Goal: Task Accomplishment & Management: Use online tool/utility

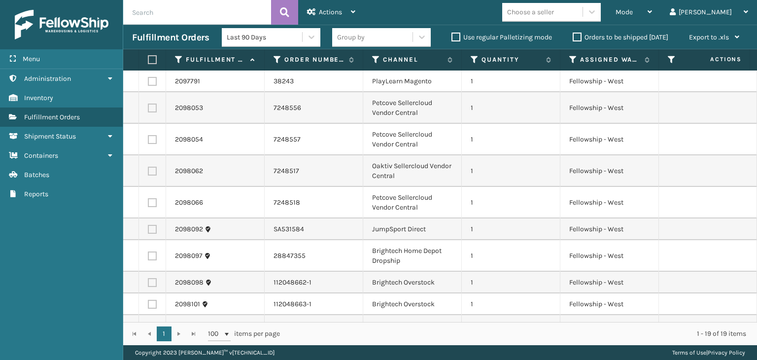
click at [654, 27] on div "Last 90 Days Group by Use regular Palletizing mode Orders to be shipped [DATE] …" at bounding box center [485, 37] width 526 height 25
click at [652, 16] on div "Mode" at bounding box center [634, 12] width 36 height 25
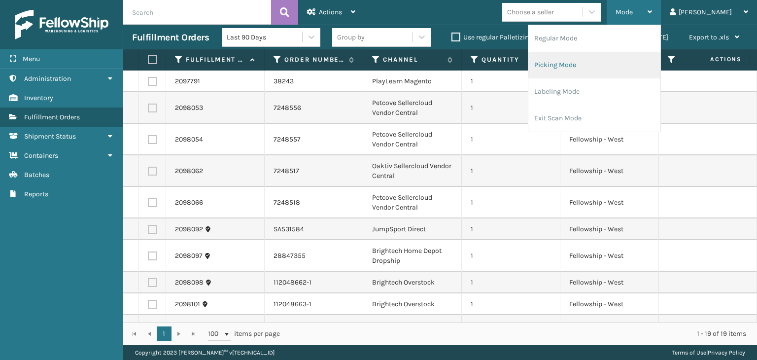
click at [625, 70] on li "Picking Mode" at bounding box center [594, 65] width 132 height 27
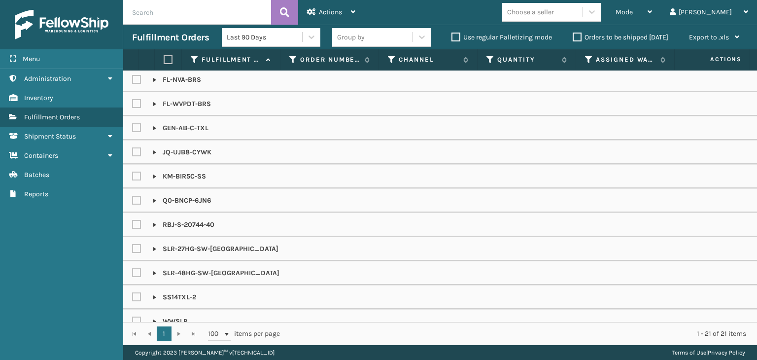
scroll to position [188, 0]
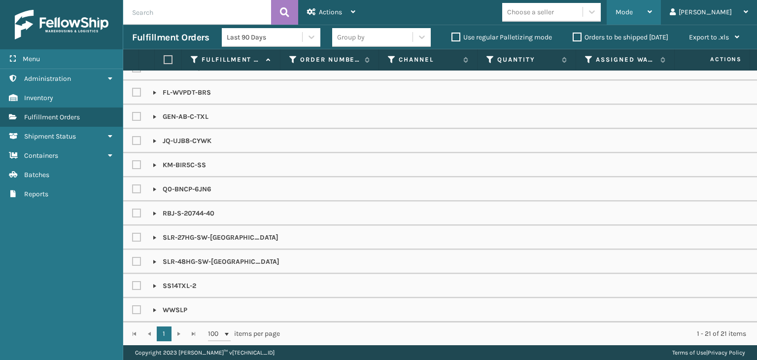
click at [652, 10] on div "Mode" at bounding box center [634, 12] width 36 height 25
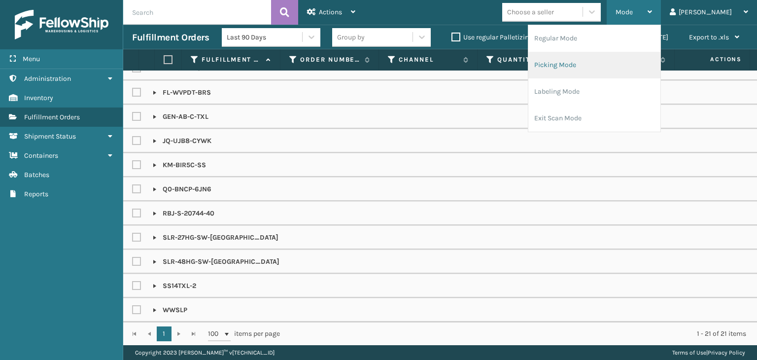
click at [633, 74] on li "Picking Mode" at bounding box center [594, 65] width 132 height 27
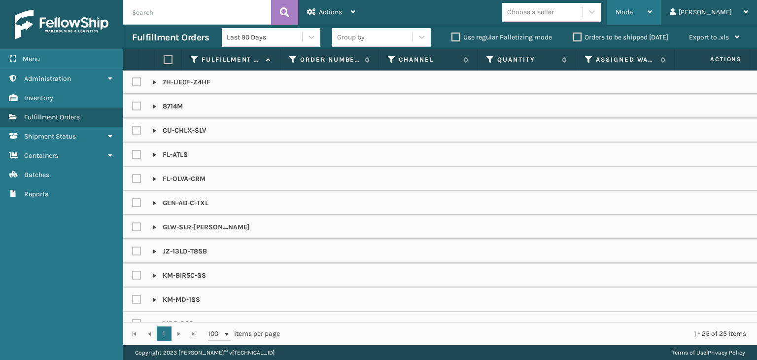
click at [652, 16] on div "Mode" at bounding box center [634, 12] width 36 height 25
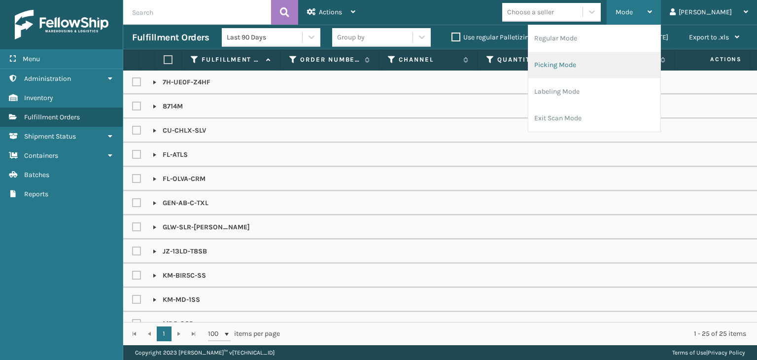
click at [653, 68] on li "Picking Mode" at bounding box center [594, 65] width 132 height 27
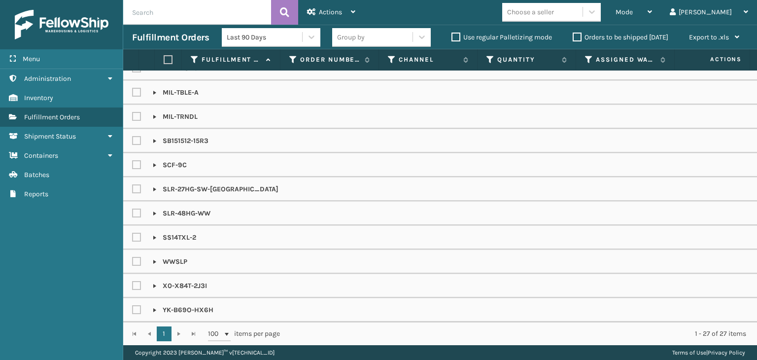
scroll to position [309, 0]
click at [652, 14] on div "Mode" at bounding box center [634, 12] width 36 height 25
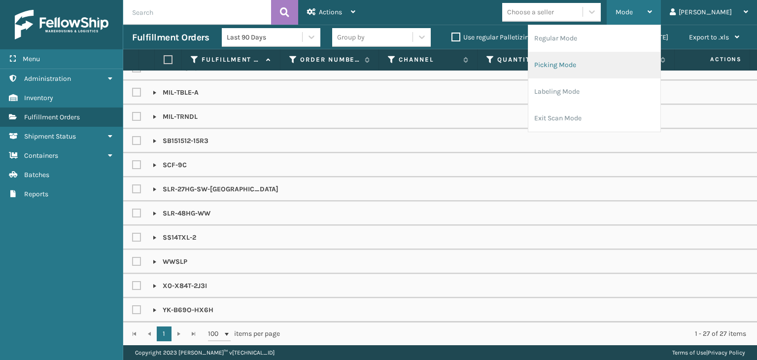
click at [649, 67] on li "Picking Mode" at bounding box center [594, 65] width 132 height 27
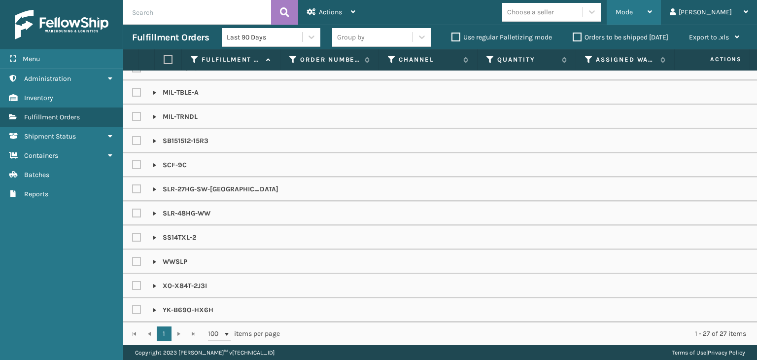
click at [652, 10] on div "Mode" at bounding box center [634, 12] width 36 height 25
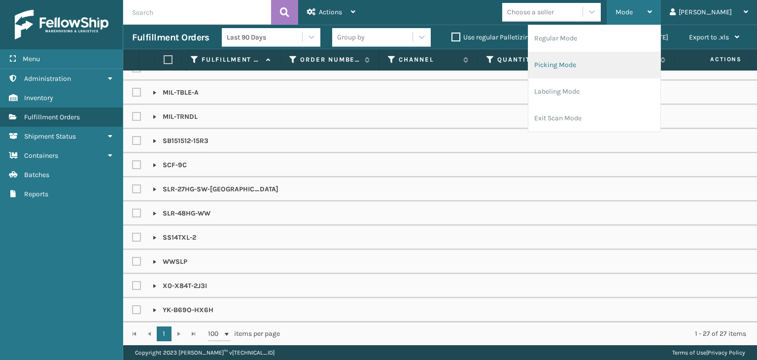
click at [634, 68] on li "Picking Mode" at bounding box center [594, 65] width 132 height 27
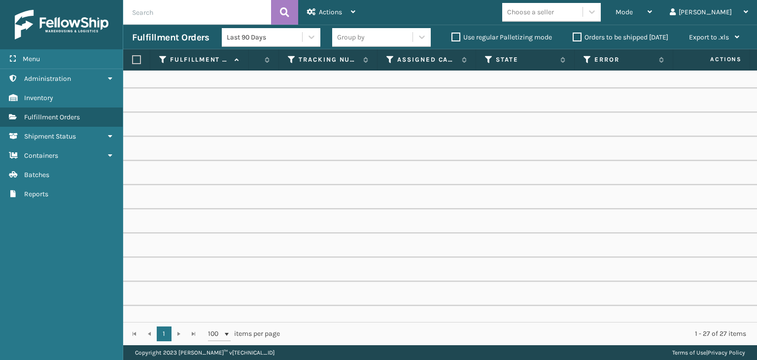
scroll to position [0, 519]
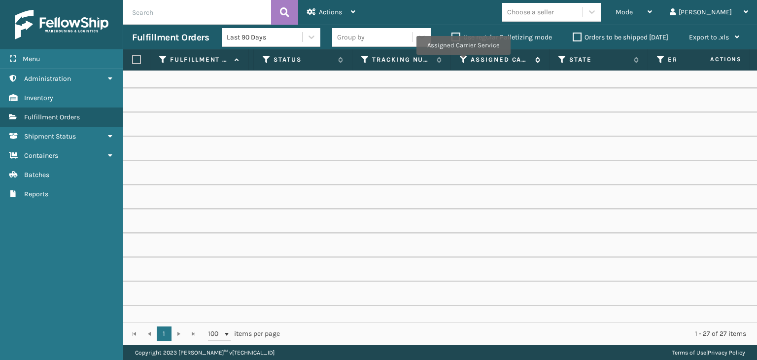
click at [463, 61] on icon at bounding box center [464, 59] width 8 height 9
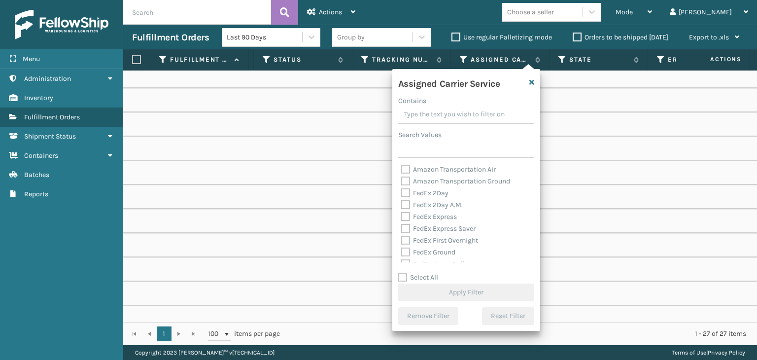
click at [435, 192] on label "FedEx 2Day" at bounding box center [424, 193] width 47 height 8
click at [402, 192] on input "FedEx 2Day" at bounding box center [401, 190] width 0 height 6
checkbox input "true"
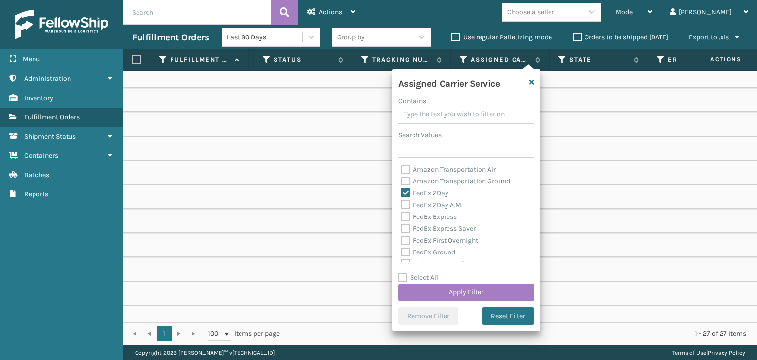
click at [442, 204] on label "FedEx 2Day A.M." at bounding box center [432, 205] width 62 height 8
click at [402, 204] on input "FedEx 2Day A.M." at bounding box center [401, 202] width 0 height 6
checkbox input "true"
click at [447, 213] on label "FedEx Express" at bounding box center [429, 216] width 56 height 8
click at [402, 213] on input "FedEx Express" at bounding box center [401, 214] width 0 height 6
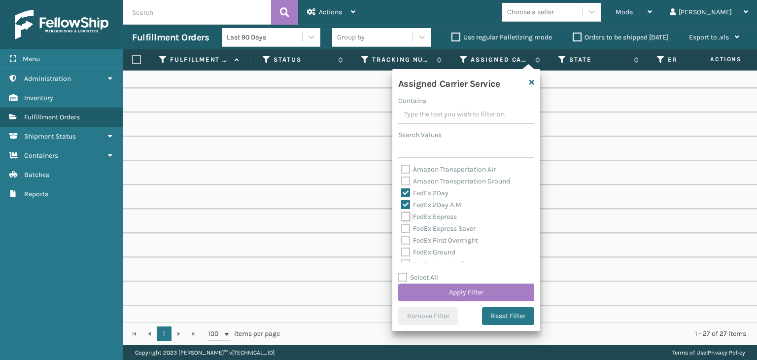
checkbox input "true"
click at [451, 225] on label "FedEx Express Saver" at bounding box center [438, 228] width 74 height 8
click at [402, 225] on input "FedEx Express Saver" at bounding box center [401, 226] width 0 height 6
checkbox input "true"
click at [451, 241] on label "FedEx First Overnight" at bounding box center [439, 240] width 77 height 8
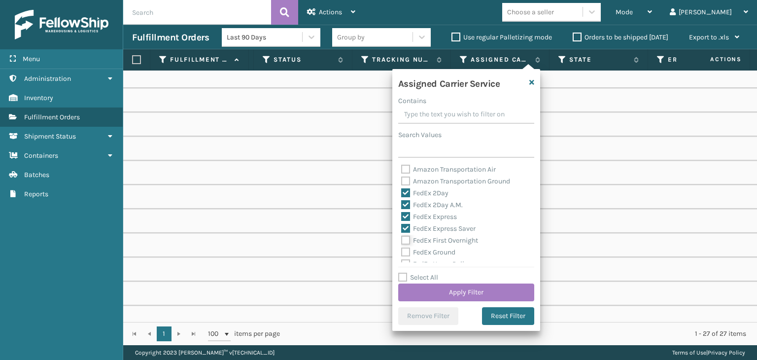
click at [402, 241] on input "FedEx First Overnight" at bounding box center [401, 238] width 0 height 6
checkbox input "true"
click at [446, 247] on div "FedEx Ground" at bounding box center [466, 252] width 130 height 12
click at [445, 254] on label "FedEx Ground" at bounding box center [428, 252] width 54 height 8
click at [402, 253] on input "FedEx Ground" at bounding box center [401, 249] width 0 height 6
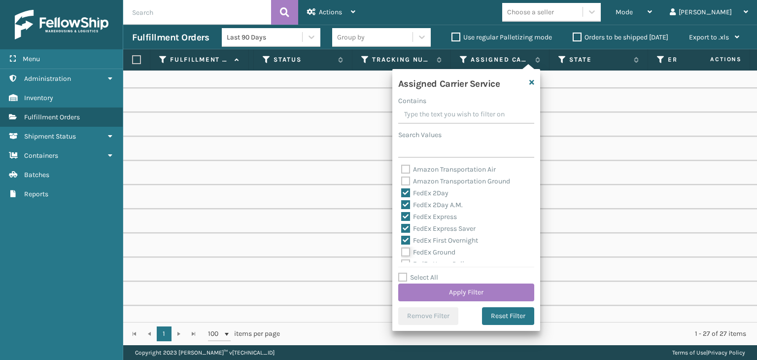
checkbox input "true"
click at [436, 213] on label "FedEx Home Delivery" at bounding box center [439, 214] width 76 height 8
click at [402, 213] on input "FedEx Home Delivery" at bounding box center [401, 212] width 0 height 6
checkbox input "true"
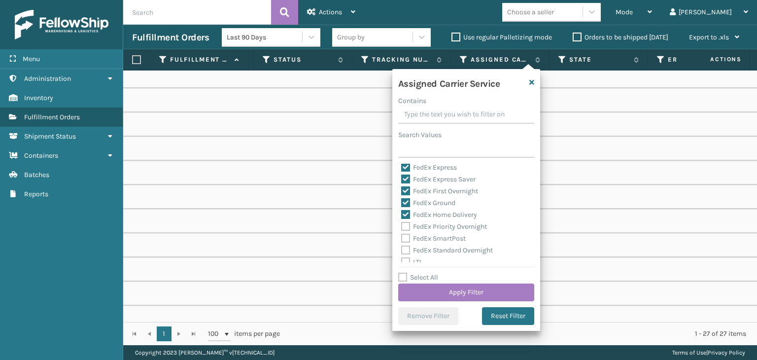
click at [440, 229] on label "FedEx Priority Overnight" at bounding box center [444, 226] width 86 height 8
click at [402, 227] on input "FedEx Priority Overnight" at bounding box center [401, 224] width 0 height 6
checkbox input "true"
click at [443, 239] on label "FedEx SmartPost" at bounding box center [433, 238] width 65 height 8
click at [402, 239] on input "FedEx SmartPost" at bounding box center [401, 236] width 0 height 6
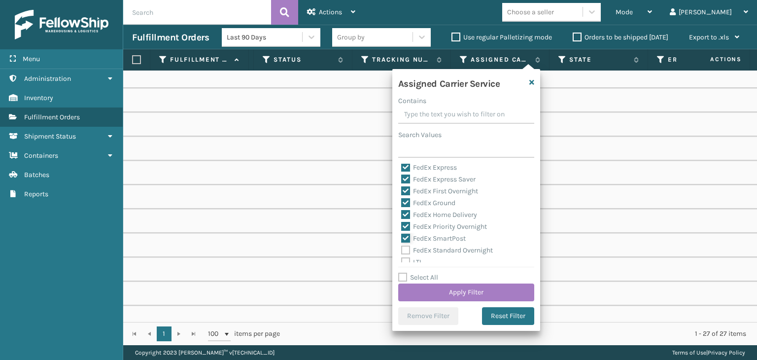
checkbox input "true"
click at [446, 251] on label "FedEx Standard Overnight" at bounding box center [447, 250] width 92 height 8
click at [402, 251] on input "FedEx Standard Overnight" at bounding box center [401, 247] width 0 height 6
checkbox input "true"
click at [440, 291] on button "Apply Filter" at bounding box center [466, 292] width 136 height 18
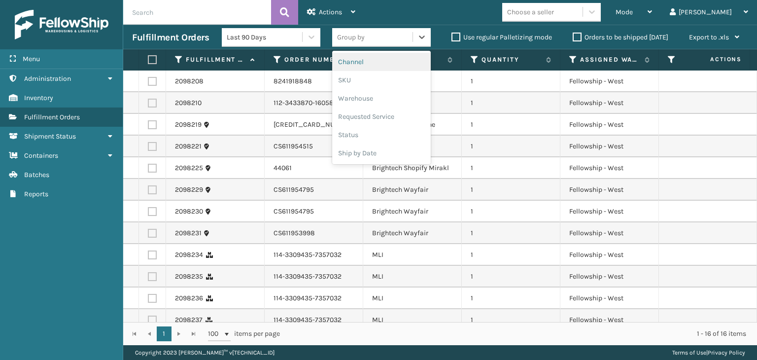
click at [371, 36] on div "Group by" at bounding box center [372, 37] width 80 height 16
click at [362, 85] on div "SKU" at bounding box center [381, 80] width 99 height 18
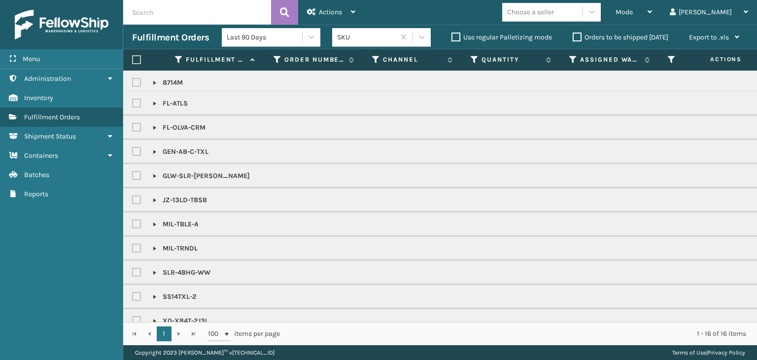
scroll to position [68, 0]
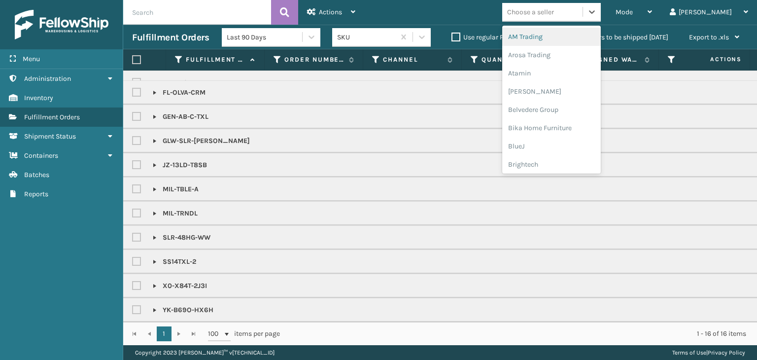
click at [554, 10] on div "Choose a seller" at bounding box center [530, 12] width 47 height 10
type input "BR"
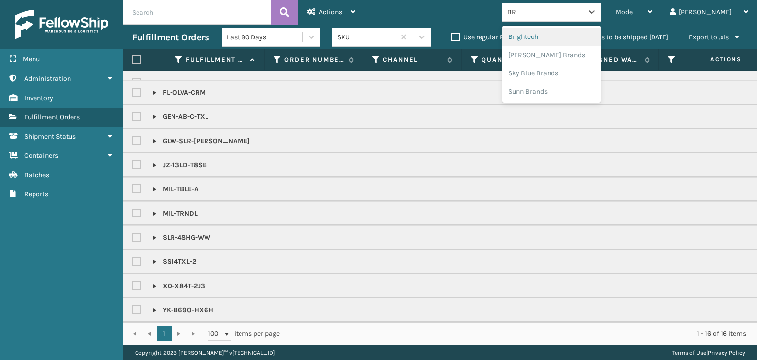
click at [572, 33] on div "Brightech" at bounding box center [551, 37] width 99 height 18
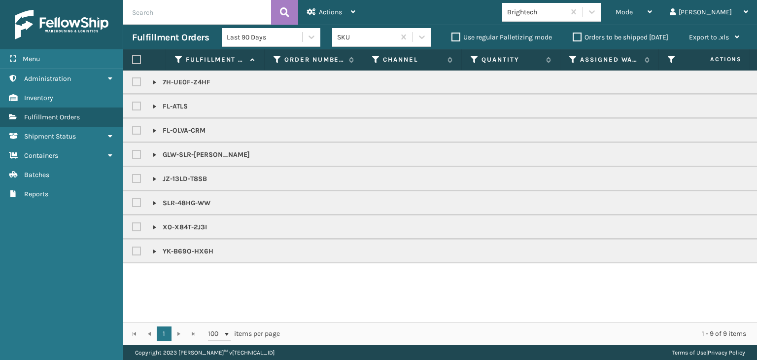
click at [134, 63] on label at bounding box center [136, 59] width 9 height 9
click at [133, 63] on input "checkbox" at bounding box center [132, 60] width 0 height 6
checkbox input "true"
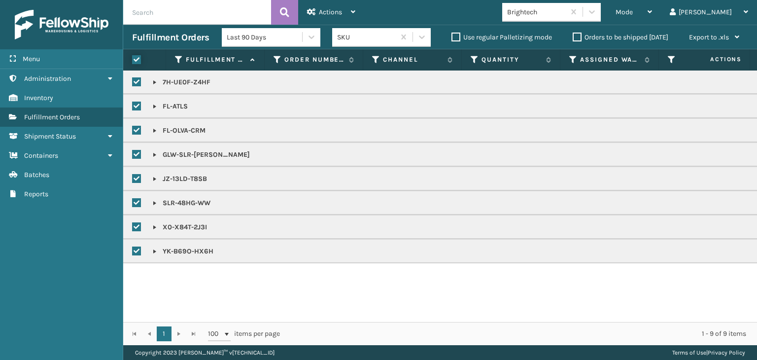
checkbox input "true"
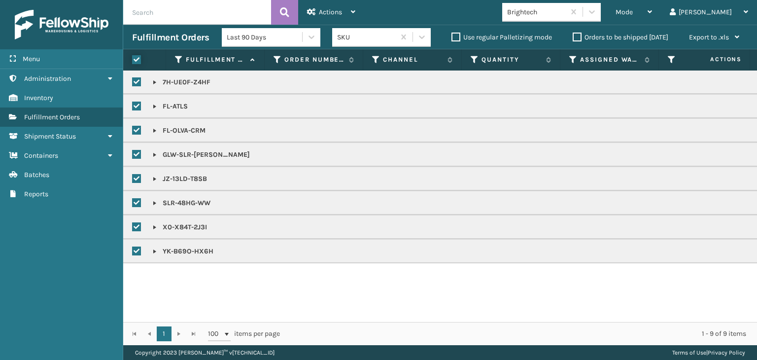
checkbox input "true"
click at [317, 10] on div "Actions" at bounding box center [331, 12] width 48 height 25
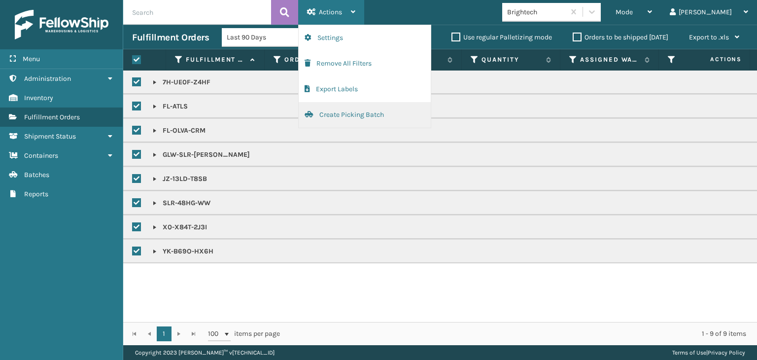
click at [346, 114] on button "Create Picking Batch" at bounding box center [365, 115] width 132 height 26
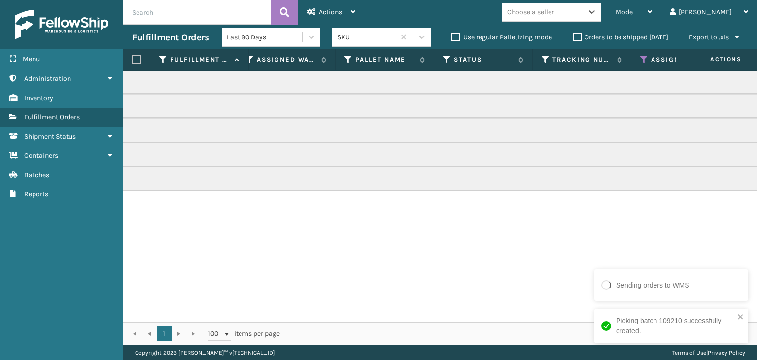
scroll to position [0, 366]
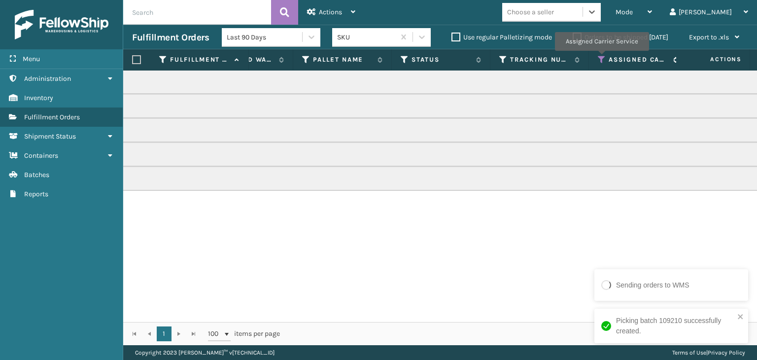
click at [601, 57] on icon at bounding box center [602, 59] width 8 height 9
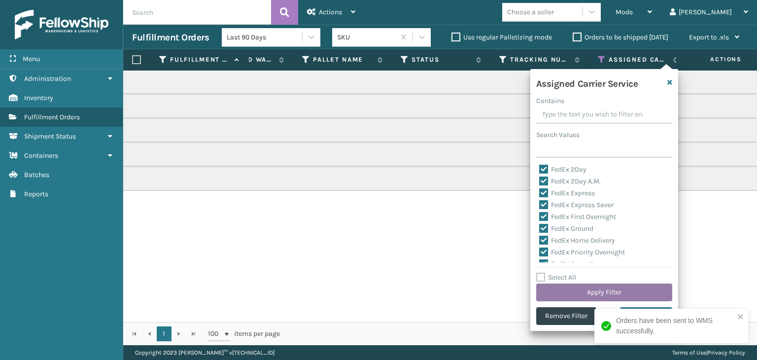
click at [576, 286] on button "Apply Filter" at bounding box center [604, 292] width 136 height 18
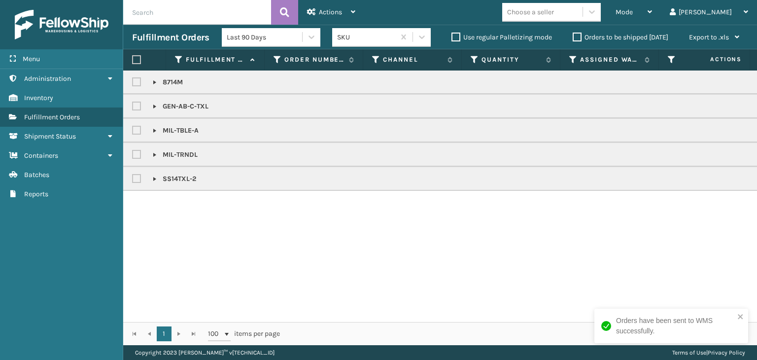
click at [142, 179] on label at bounding box center [138, 178] width 12 height 8
click at [133, 179] on input "checkbox" at bounding box center [132, 176] width 0 height 6
checkbox input "true"
click at [138, 154] on label at bounding box center [138, 154] width 12 height 8
click at [133, 154] on input "checkbox" at bounding box center [132, 152] width 0 height 6
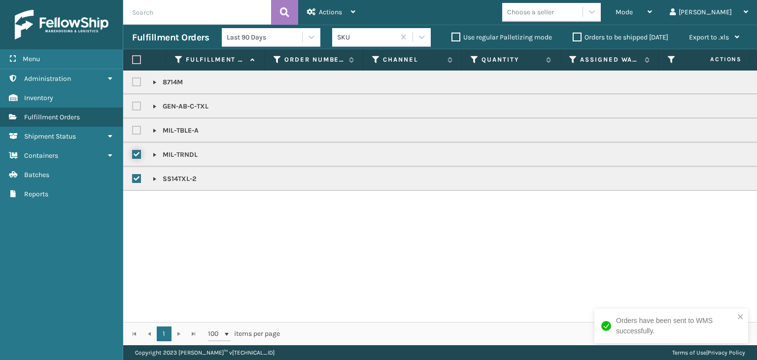
checkbox input "true"
drag, startPoint x: 135, startPoint y: 129, endPoint x: 138, endPoint y: 124, distance: 5.9
click at [136, 129] on label at bounding box center [138, 130] width 12 height 8
click at [133, 129] on input "checkbox" at bounding box center [132, 128] width 0 height 6
checkbox input "true"
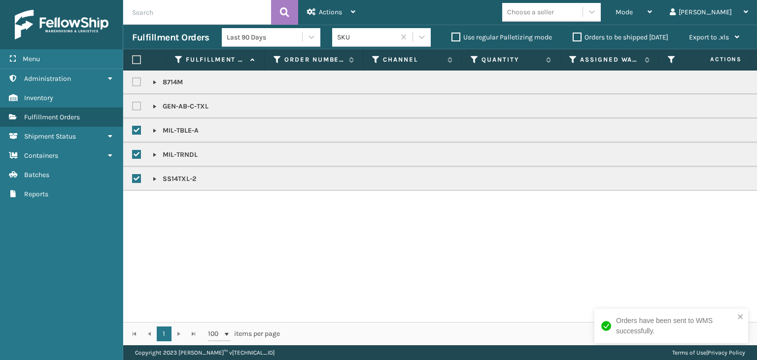
click at [138, 107] on label at bounding box center [138, 106] width 12 height 8
click at [133, 107] on input "checkbox" at bounding box center [132, 104] width 0 height 6
checkbox input "true"
click at [140, 79] on label at bounding box center [138, 82] width 12 height 8
click at [133, 79] on input "checkbox" at bounding box center [132, 79] width 0 height 6
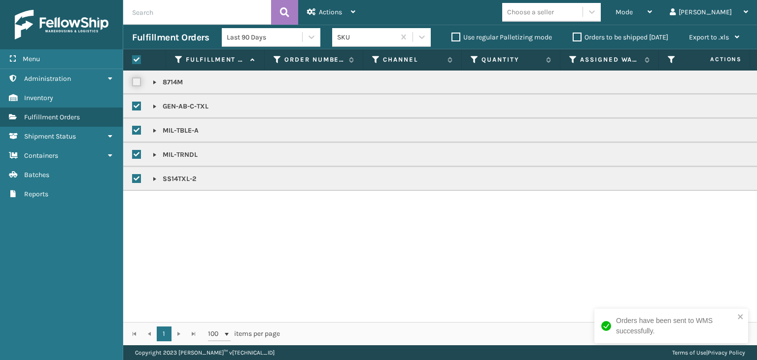
checkbox input "true"
click at [367, 8] on div "Mode Regular Mode Picking Mode Labeling Mode Exit Scan Mode Choose a seller [PE…" at bounding box center [560, 12] width 393 height 25
click at [341, 11] on span "Actions" at bounding box center [330, 12] width 23 height 8
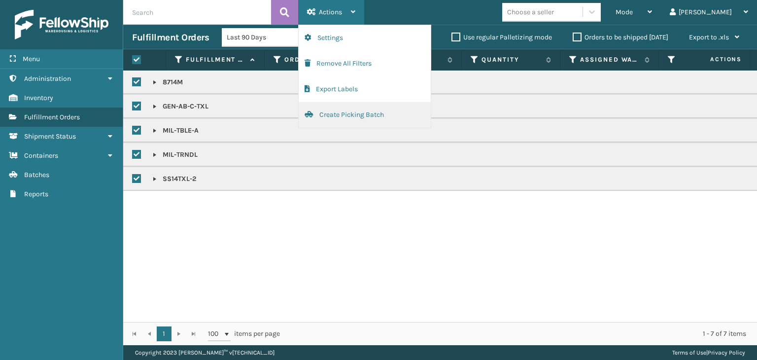
click at [366, 115] on button "Create Picking Batch" at bounding box center [365, 115] width 132 height 26
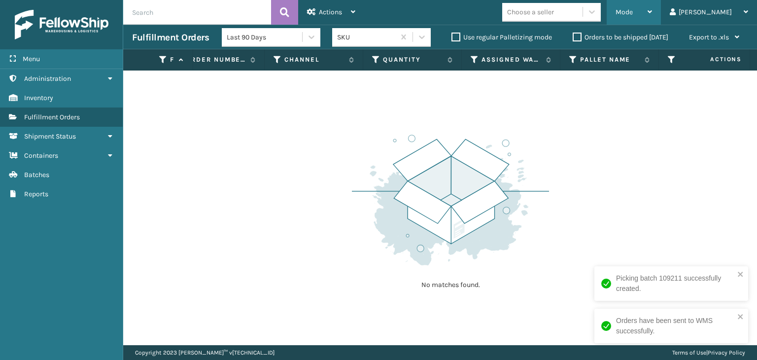
click at [652, 8] on div "Mode" at bounding box center [634, 12] width 36 height 25
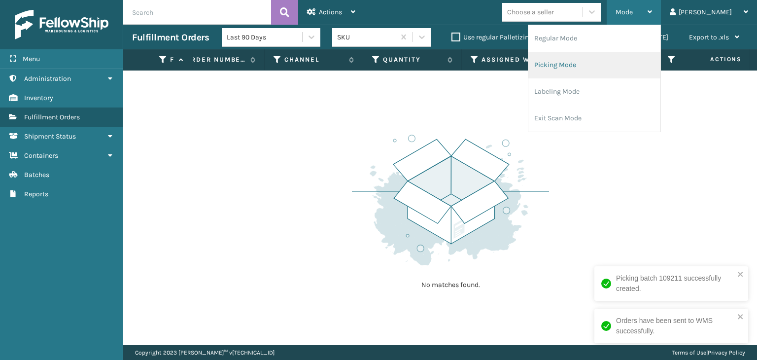
click at [622, 70] on li "Picking Mode" at bounding box center [594, 65] width 132 height 27
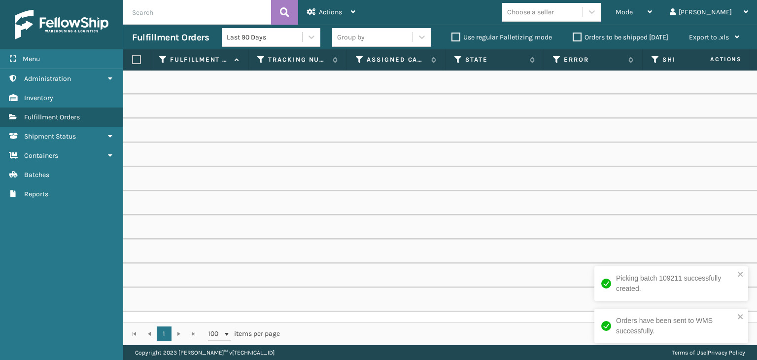
scroll to position [0, 624]
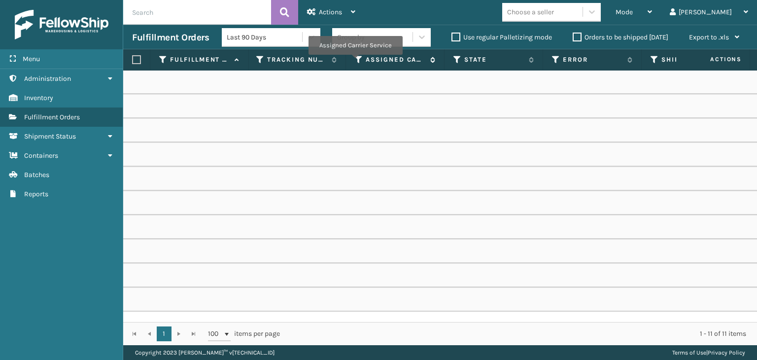
click at [355, 62] on icon at bounding box center [359, 59] width 8 height 9
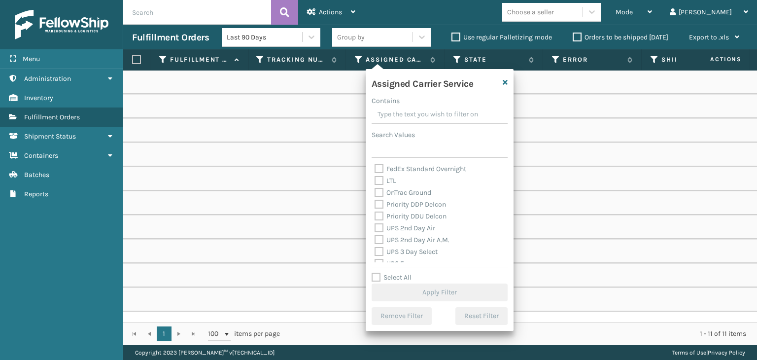
scroll to position [148, 0]
click at [414, 211] on label "UPS 2nd Day Air" at bounding box center [405, 210] width 61 height 8
click at [375, 211] on input "UPS 2nd Day Air" at bounding box center [375, 208] width 0 height 6
checkbox input "true"
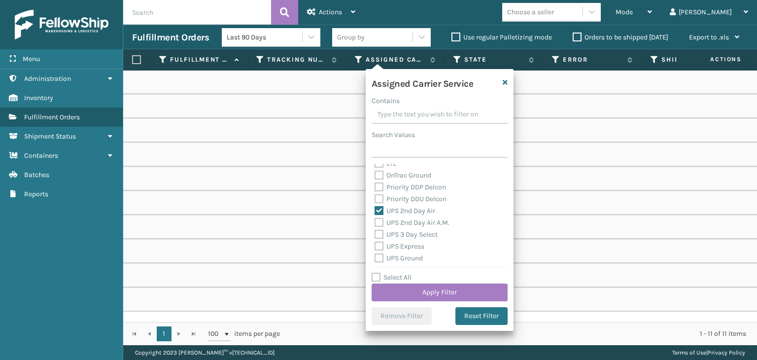
click at [416, 223] on label "UPS 2nd Day Air A.M." at bounding box center [412, 222] width 75 height 8
click at [375, 223] on input "UPS 2nd Day Air A.M." at bounding box center [375, 220] width 0 height 6
checkbox input "true"
click at [412, 237] on label "UPS 3 Day Select" at bounding box center [406, 234] width 63 height 8
click at [375, 235] on input "UPS 3 Day Select" at bounding box center [375, 232] width 0 height 6
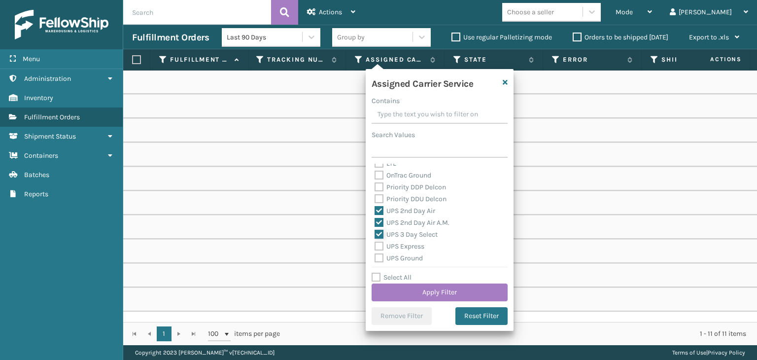
checkbox input "true"
click at [410, 248] on label "UPS Express" at bounding box center [400, 246] width 50 height 8
click at [375, 247] on input "UPS Express" at bounding box center [375, 244] width 0 height 6
checkbox input "true"
click at [414, 255] on label "UPS Ground" at bounding box center [399, 258] width 48 height 8
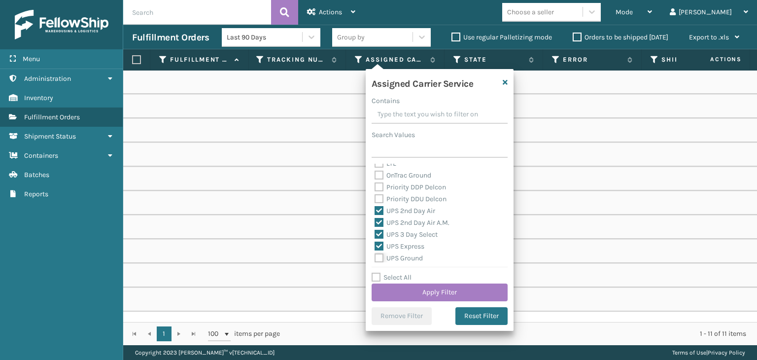
click at [375, 255] on input "UPS Ground" at bounding box center [375, 255] width 0 height 6
checkbox input "true"
click at [412, 221] on label "UPS Next Day Air" at bounding box center [406, 220] width 63 height 8
click at [375, 221] on input "UPS Next Day Air" at bounding box center [375, 218] width 0 height 6
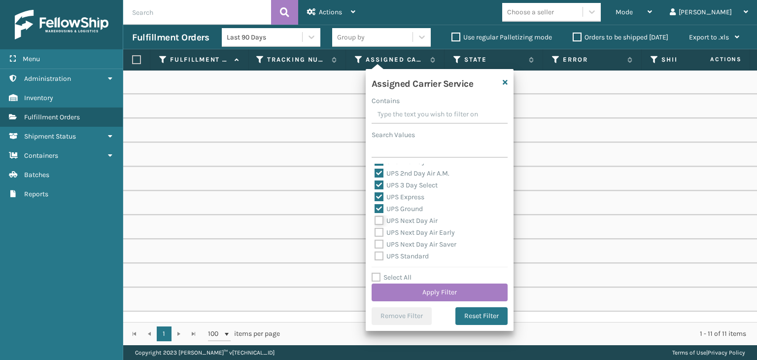
checkbox input "true"
click at [418, 235] on label "UPS Next Day Air Early" at bounding box center [415, 232] width 80 height 8
click at [375, 233] on input "UPS Next Day Air Early" at bounding box center [375, 230] width 0 height 6
checkbox input "true"
click at [418, 245] on label "UPS Next Day Air Saver" at bounding box center [416, 244] width 82 height 8
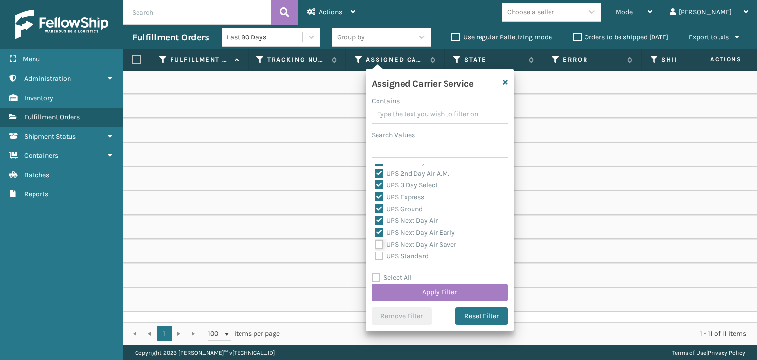
click at [375, 245] on input "UPS Next Day Air Saver" at bounding box center [375, 242] width 0 height 6
checkbox input "true"
click at [416, 258] on label "UPS Standard" at bounding box center [402, 256] width 54 height 8
click at [375, 257] on input "UPS Standard" at bounding box center [375, 253] width 0 height 6
checkbox input "true"
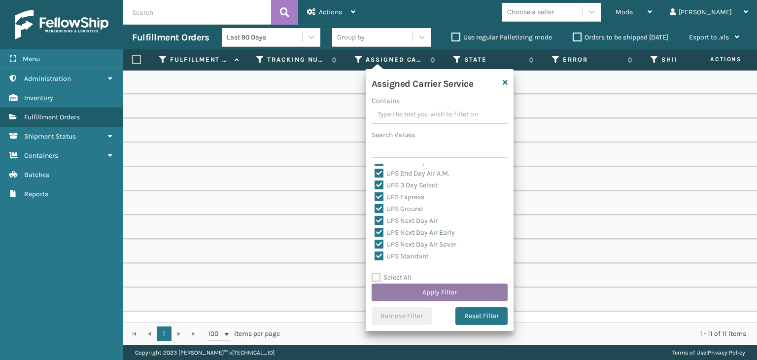
click at [423, 294] on button "Apply Filter" at bounding box center [440, 292] width 136 height 18
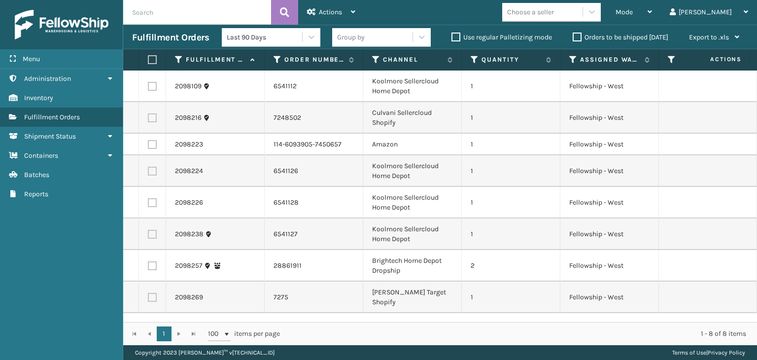
click at [341, 40] on div "Group by" at bounding box center [351, 37] width 28 height 10
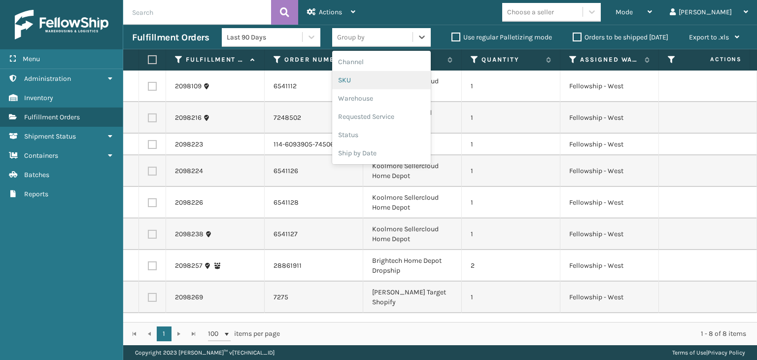
click at [369, 75] on div "SKU" at bounding box center [381, 80] width 99 height 18
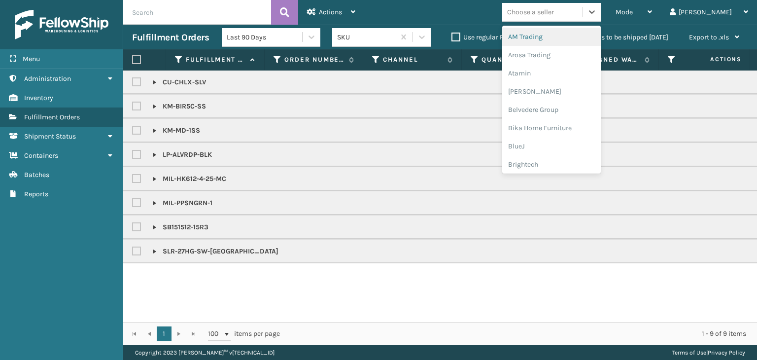
click at [554, 10] on div "Choose a seller" at bounding box center [530, 12] width 47 height 10
type input "br"
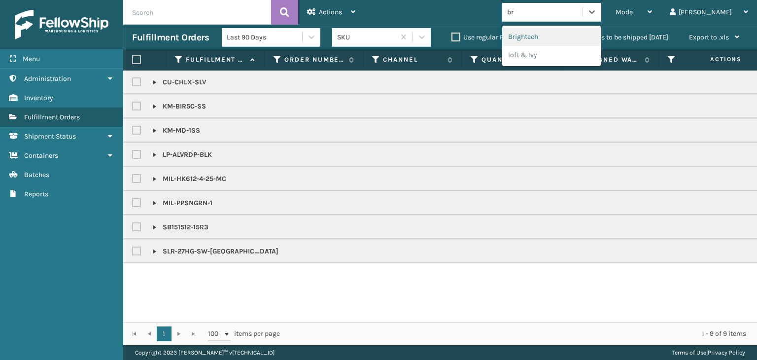
click at [579, 35] on div "Brightech" at bounding box center [551, 37] width 99 height 18
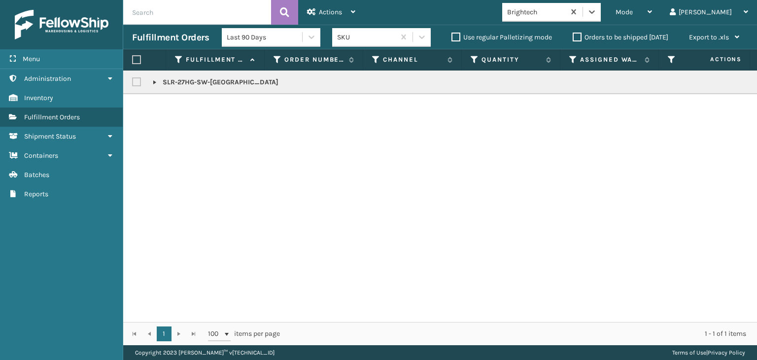
click at [139, 55] on label at bounding box center [136, 59] width 9 height 9
click at [133, 57] on input "checkbox" at bounding box center [132, 60] width 0 height 6
checkbox input "true"
click at [344, 7] on div "Actions" at bounding box center [331, 12] width 48 height 25
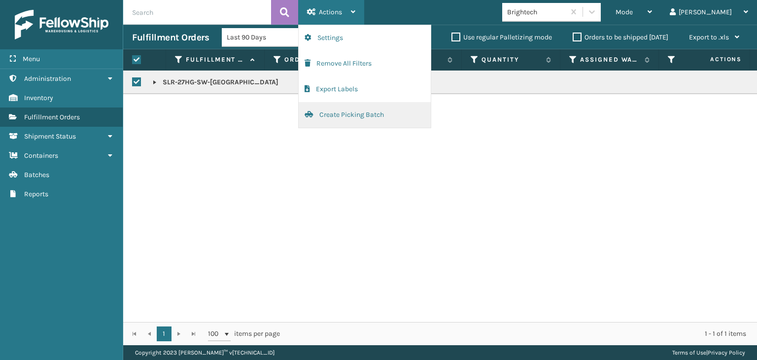
click at [373, 111] on button "Create Picking Batch" at bounding box center [365, 115] width 132 height 26
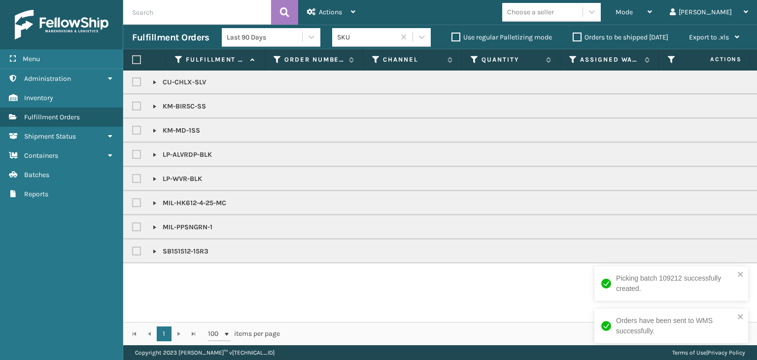
click at [137, 153] on label at bounding box center [138, 154] width 12 height 8
click at [133, 153] on input "checkbox" at bounding box center [132, 152] width 0 height 6
checkbox input "true"
click at [135, 179] on label at bounding box center [138, 178] width 12 height 8
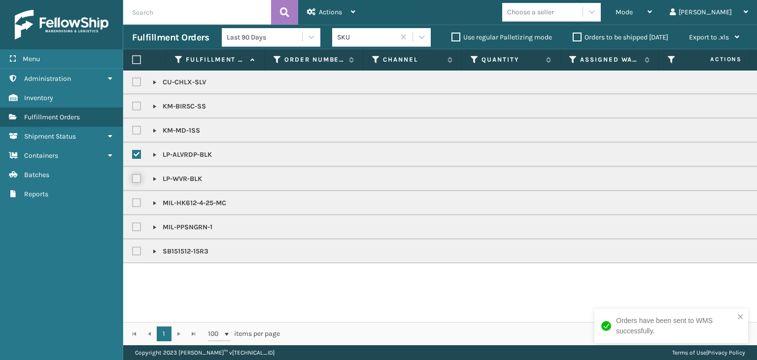
click at [133, 179] on input "checkbox" at bounding box center [132, 176] width 0 height 6
checkbox input "true"
click at [343, 0] on div "Actions" at bounding box center [331, 12] width 48 height 25
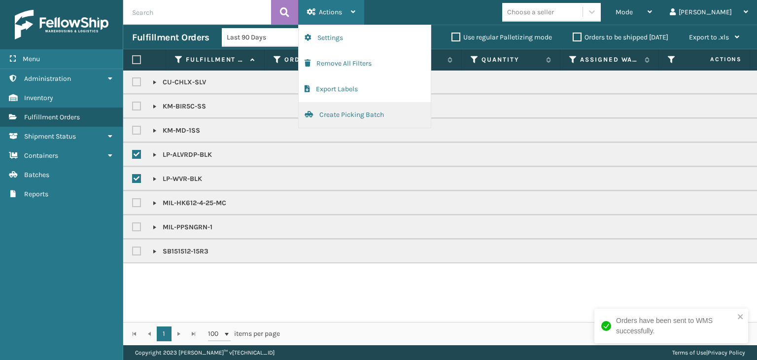
click at [356, 119] on button "Create Picking Batch" at bounding box center [365, 115] width 132 height 26
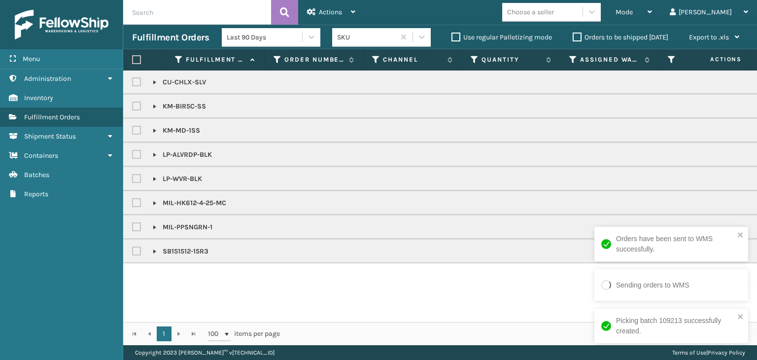
checkbox input "false"
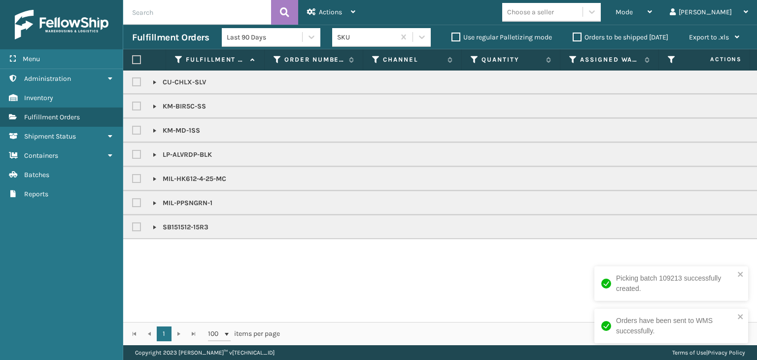
click at [140, 156] on label at bounding box center [138, 154] width 12 height 8
click at [133, 155] on input "checkbox" at bounding box center [132, 152] width 0 height 6
checkbox input "true"
click at [343, 14] on div "Actions" at bounding box center [331, 12] width 48 height 25
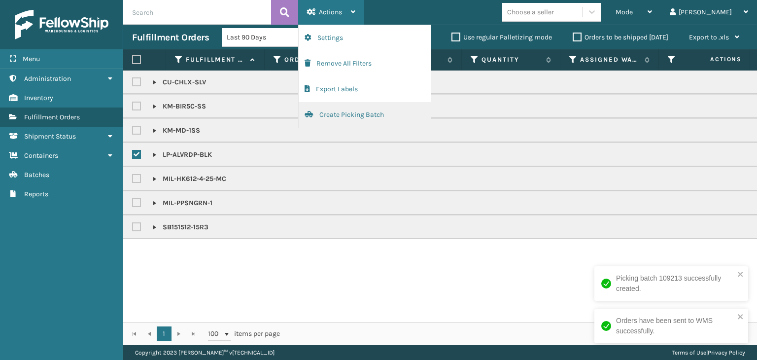
click at [370, 117] on button "Create Picking Batch" at bounding box center [365, 115] width 132 height 26
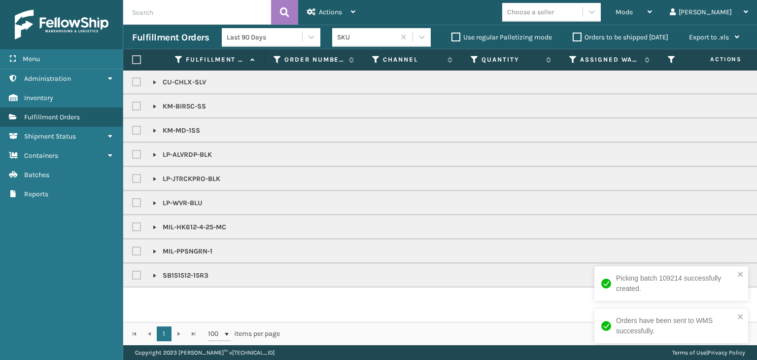
click at [643, 33] on label "Orders to be shipped [DATE]" at bounding box center [621, 37] width 96 height 8
click at [573, 33] on input "Orders to be shipped [DATE]" at bounding box center [573, 35] width 0 height 6
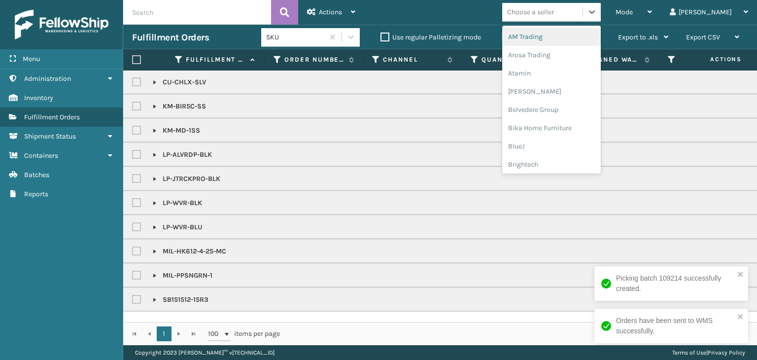
click at [554, 12] on div "Choose a seller" at bounding box center [530, 12] width 47 height 10
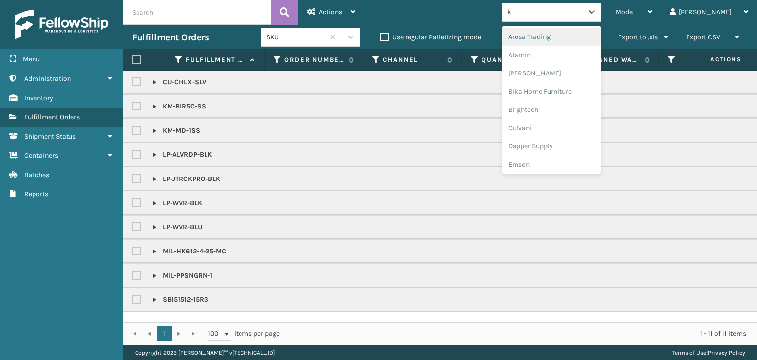
type input "ko"
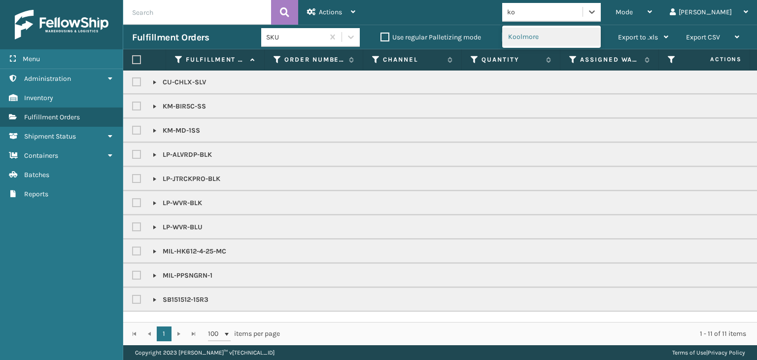
click at [589, 39] on div "Koolmore" at bounding box center [551, 37] width 99 height 18
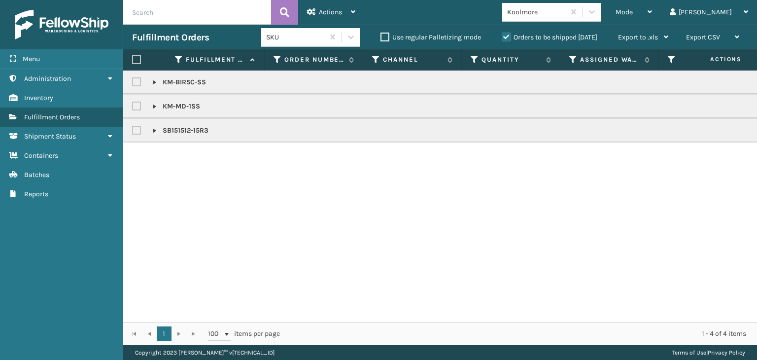
click at [137, 64] on label at bounding box center [136, 59] width 9 height 9
click at [133, 63] on input "checkbox" at bounding box center [132, 60] width 0 height 6
checkbox input "true"
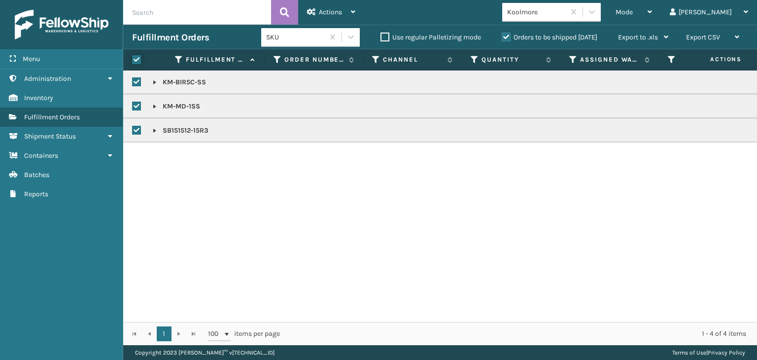
checkbox input "true"
click at [340, 14] on span "Actions" at bounding box center [330, 12] width 23 height 8
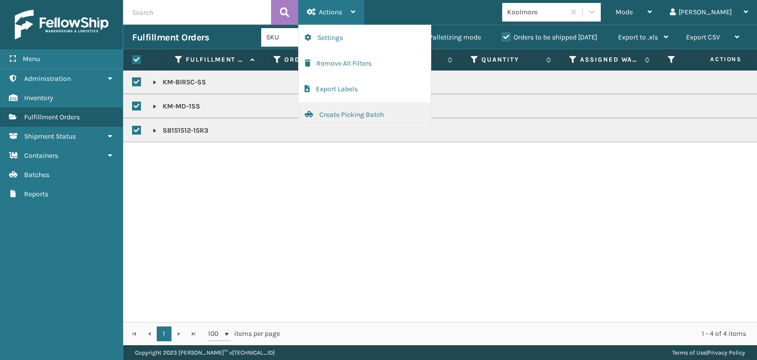
click at [378, 116] on button "Create Picking Batch" at bounding box center [365, 115] width 132 height 26
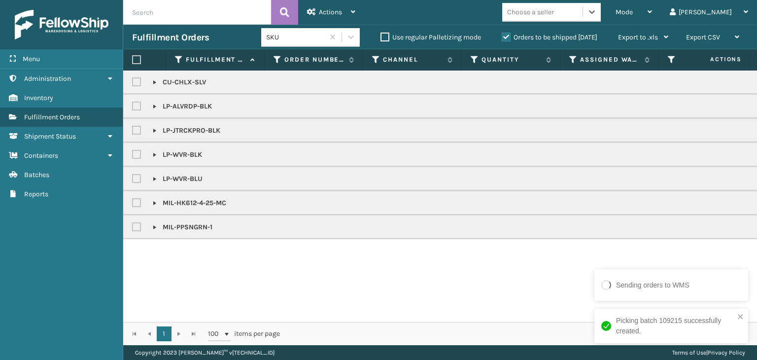
click at [134, 81] on label at bounding box center [138, 82] width 12 height 8
click at [133, 81] on input "checkbox" at bounding box center [132, 79] width 0 height 6
checkbox input "true"
click at [140, 202] on label at bounding box center [138, 203] width 12 height 8
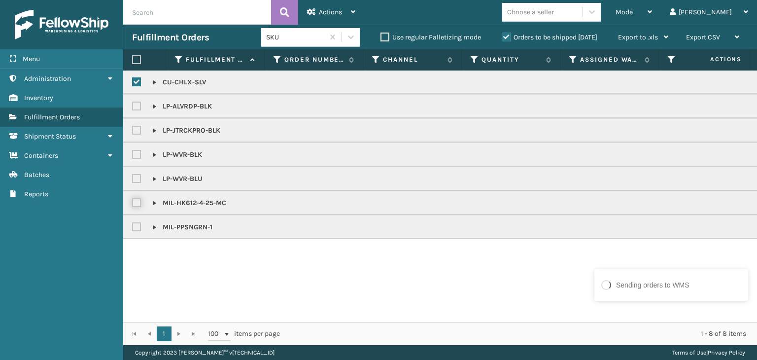
click at [133, 202] on input "checkbox" at bounding box center [132, 200] width 0 height 6
checkbox input "true"
click at [136, 229] on label at bounding box center [138, 227] width 12 height 8
click at [133, 228] on input "checkbox" at bounding box center [132, 224] width 0 height 6
checkbox input "true"
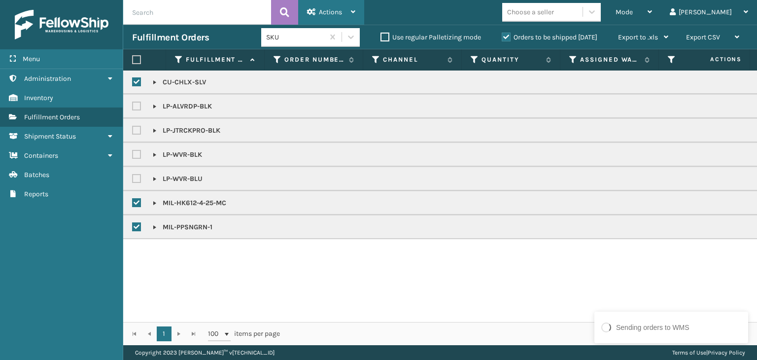
click at [332, 13] on span "Actions" at bounding box center [330, 12] width 23 height 8
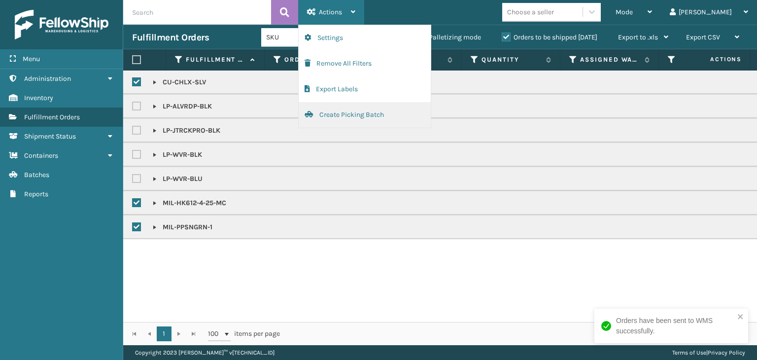
click at [363, 113] on button "Create Picking Batch" at bounding box center [365, 115] width 132 height 26
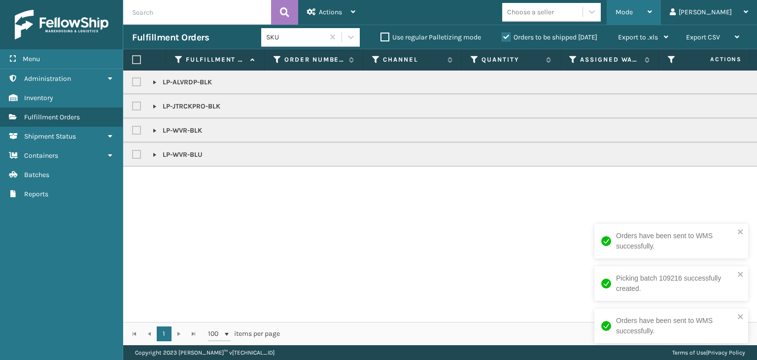
click at [652, 7] on div "Mode" at bounding box center [634, 12] width 36 height 25
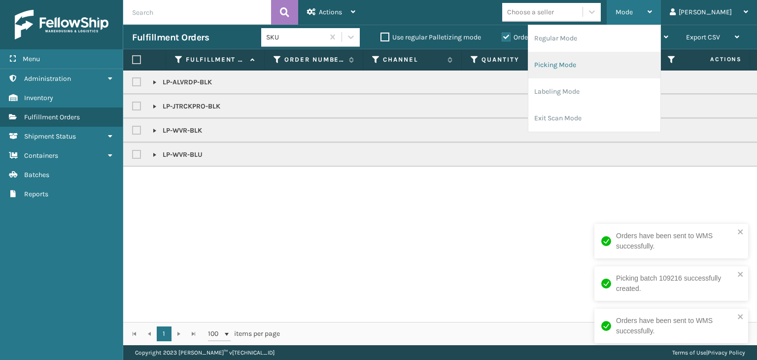
click at [653, 61] on li "Picking Mode" at bounding box center [594, 65] width 132 height 27
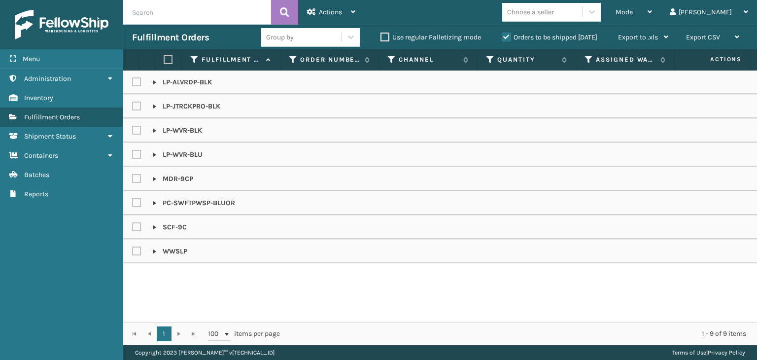
click at [153, 155] on link at bounding box center [155, 155] width 8 height 8
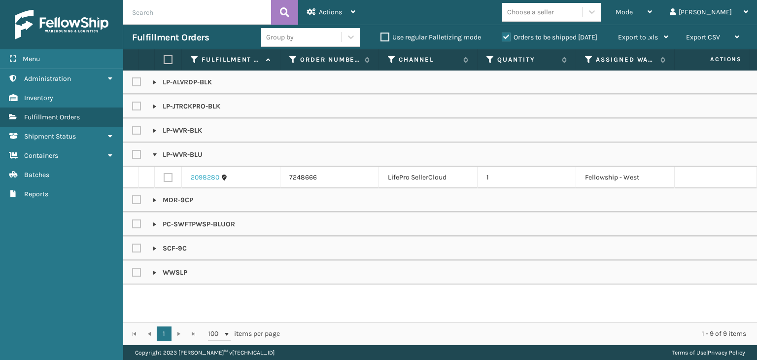
click at [204, 178] on link "2098280" at bounding box center [205, 177] width 29 height 10
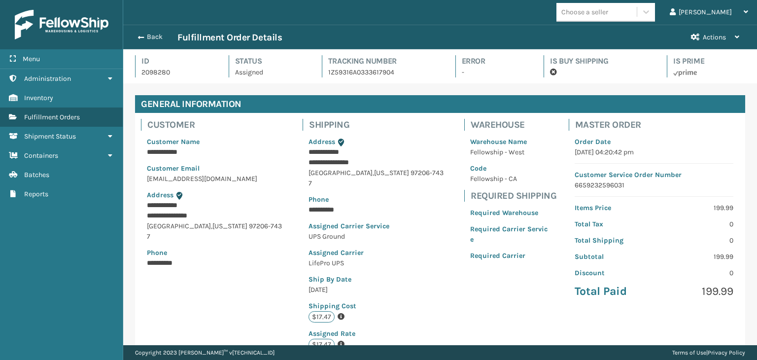
scroll to position [222, 0]
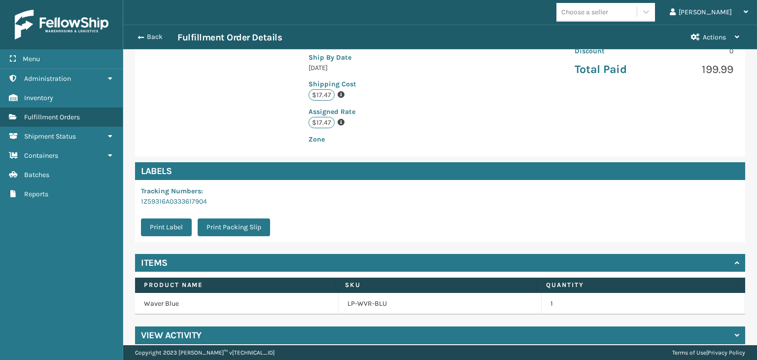
click at [341, 326] on div "View Activity" at bounding box center [440, 335] width 610 height 18
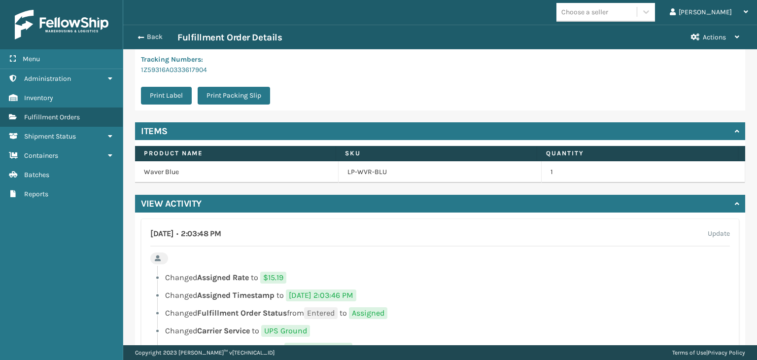
scroll to position [353, 0]
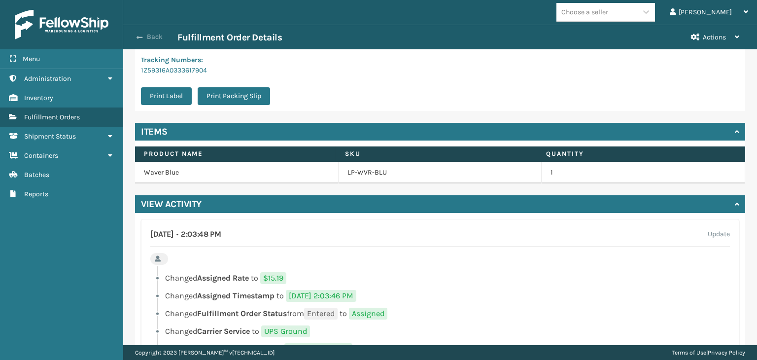
click at [148, 40] on button "Back" at bounding box center [154, 37] width 45 height 9
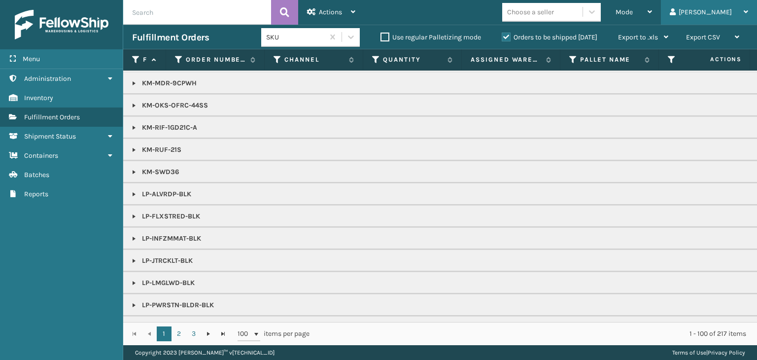
scroll to position [591, 0]
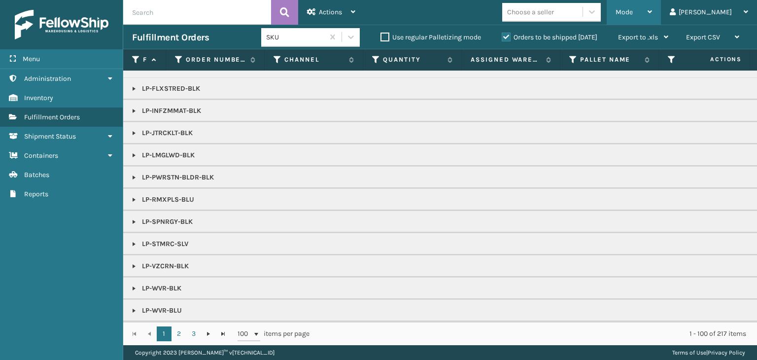
click at [652, 9] on div "Mode" at bounding box center [634, 12] width 36 height 25
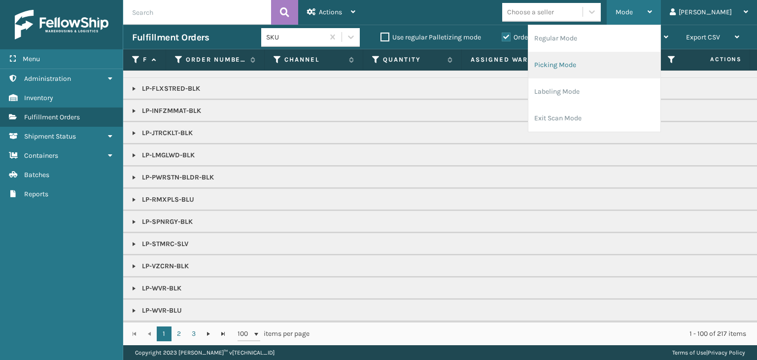
click at [633, 68] on li "Picking Mode" at bounding box center [594, 65] width 132 height 27
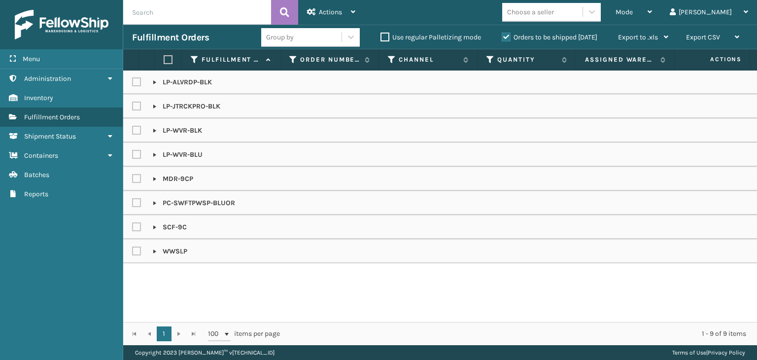
click at [157, 251] on link at bounding box center [155, 251] width 8 height 8
click at [208, 273] on link "2097791" at bounding box center [203, 274] width 25 height 10
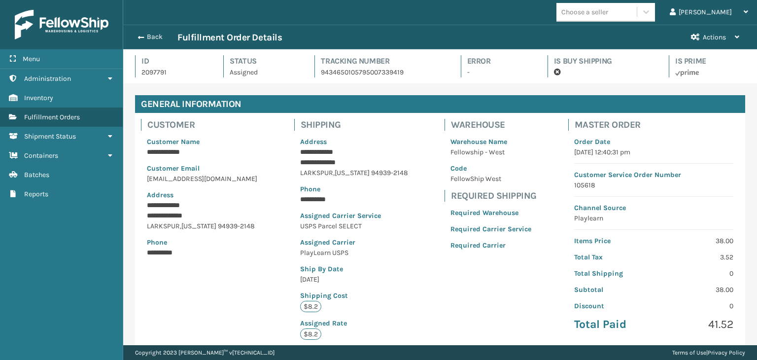
scroll to position [24, 633]
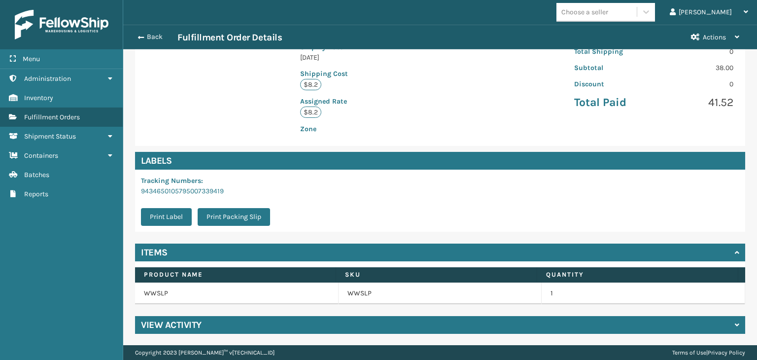
click at [196, 326] on h4 "View Activity" at bounding box center [171, 325] width 61 height 12
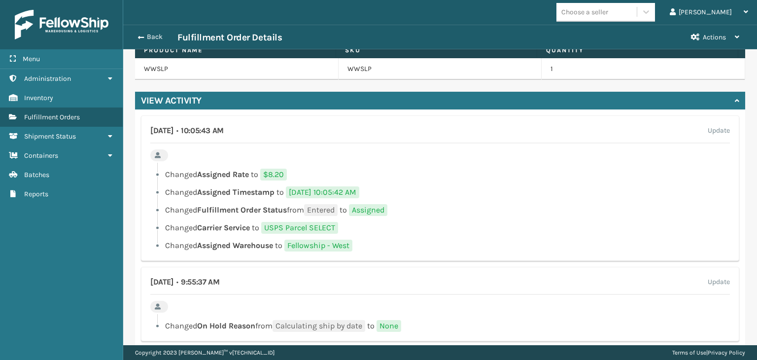
scroll to position [415, 0]
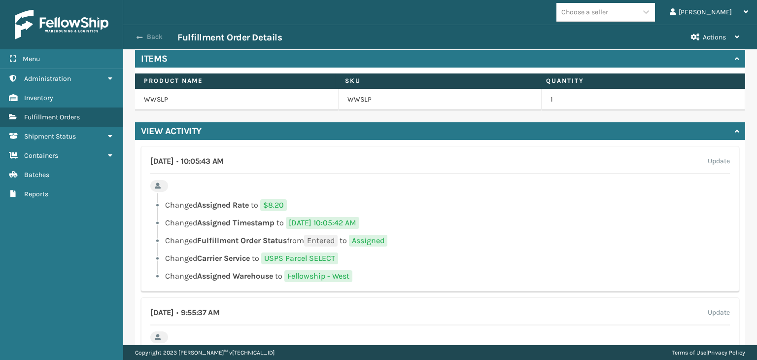
click at [154, 36] on button "Back" at bounding box center [154, 37] width 45 height 9
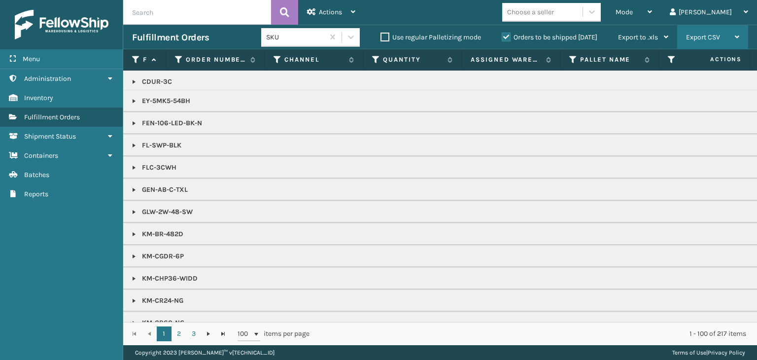
scroll to position [246, 0]
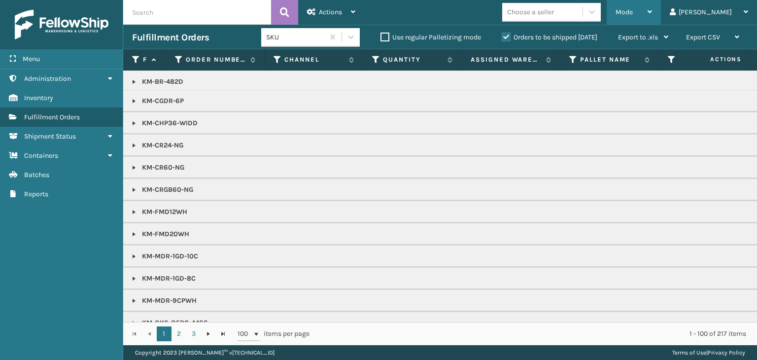
click at [652, 3] on div "Mode" at bounding box center [634, 12] width 36 height 25
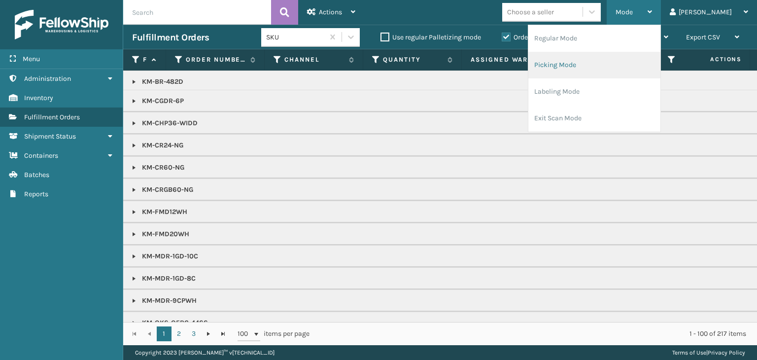
click at [660, 57] on li "Picking Mode" at bounding box center [594, 65] width 132 height 27
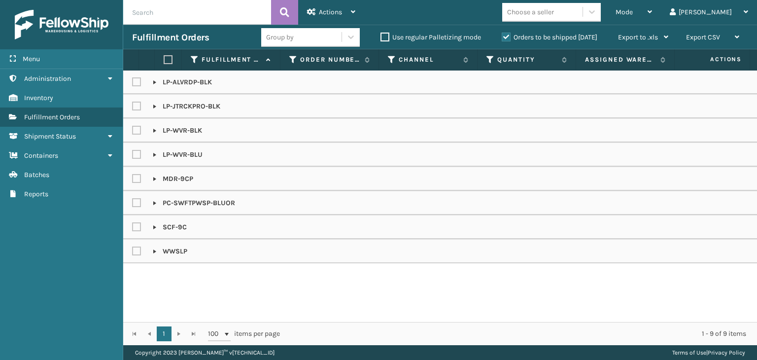
click at [140, 250] on label at bounding box center [138, 251] width 12 height 8
click at [133, 250] on input "checkbox" at bounding box center [132, 248] width 0 height 6
checkbox input "true"
click at [353, 1] on div "Actions" at bounding box center [331, 12] width 48 height 25
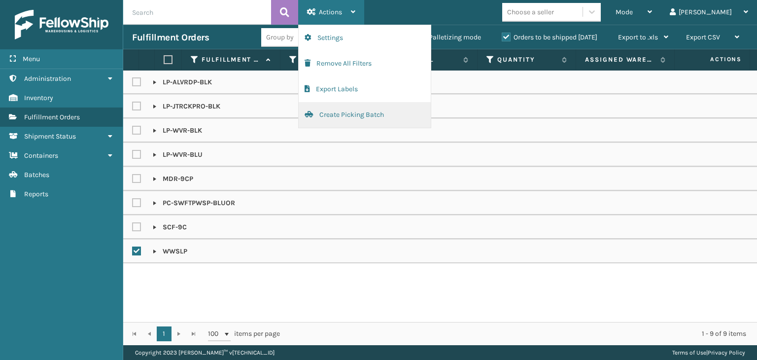
click at [335, 123] on button "Create Picking Batch" at bounding box center [365, 115] width 132 height 26
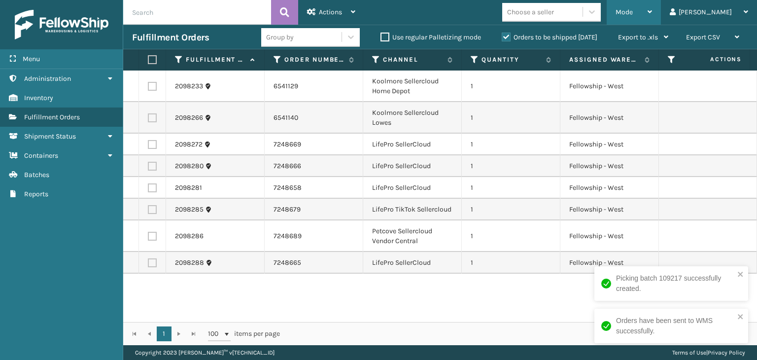
click at [652, 4] on div "Mode" at bounding box center [634, 12] width 36 height 25
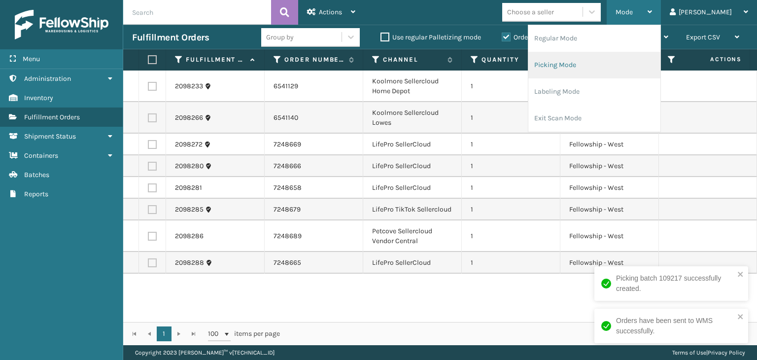
click at [633, 68] on li "Picking Mode" at bounding box center [594, 65] width 132 height 27
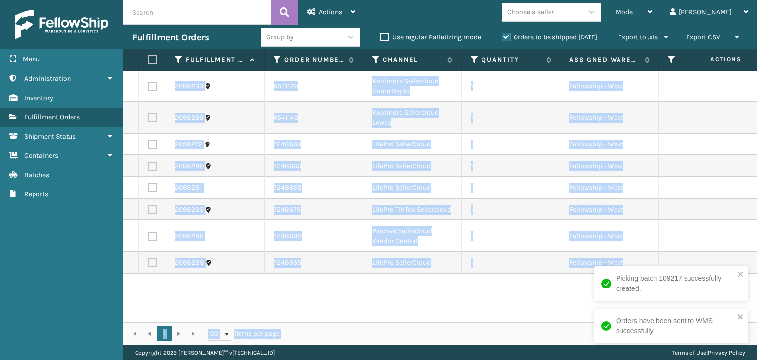
drag, startPoint x: 370, startPoint y: 314, endPoint x: 504, endPoint y: 332, distance: 135.7
click at [504, 332] on div "Fulfillment Order Id Order Number Channel Quantity Assigned Warehouse Pallet Na…" at bounding box center [440, 197] width 634 height 296
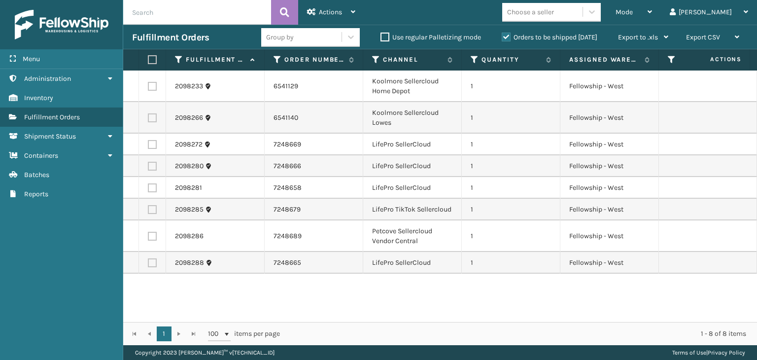
click at [187, 8] on input "text" at bounding box center [197, 12] width 148 height 25
paste input "RBJ-S-20744-40"
type input "RBJ-S-20744-40"
